Goal: Task Accomplishment & Management: Manage account settings

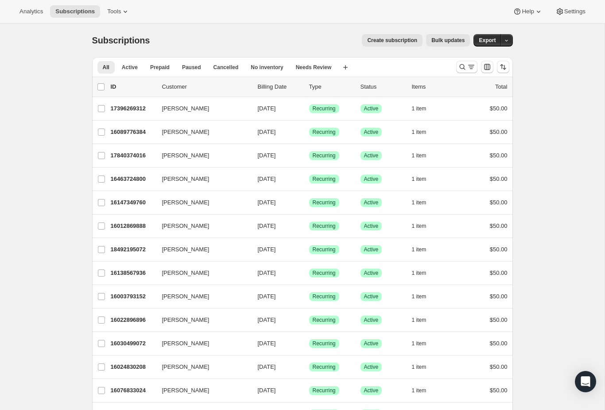
click at [458, 71] on button "Search and filter results" at bounding box center [466, 67] width 21 height 12
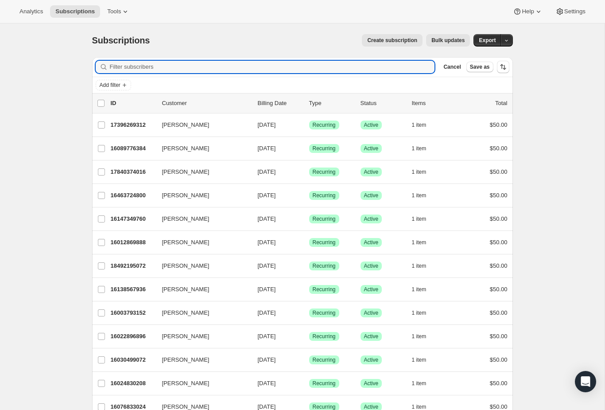
click at [307, 71] on input "Filter subscribers" at bounding box center [272, 67] width 325 height 12
type input "Alexa"
click at [144, 119] on div "16082174208 [PERSON_NAME] [DATE] Success Recurring Success Active 1 item $50.00" at bounding box center [309, 125] width 397 height 12
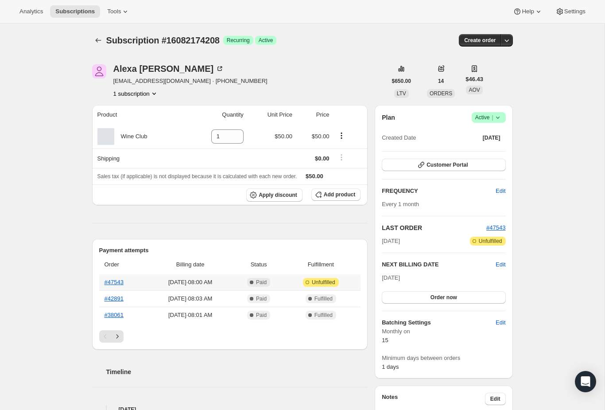
click at [109, 284] on link "#47543" at bounding box center [114, 282] width 19 height 7
click at [495, 119] on icon at bounding box center [498, 117] width 9 height 9
click at [480, 132] on span "Pause subscription" at bounding box center [484, 135] width 49 height 7
